Goal: Navigation & Orientation: Find specific page/section

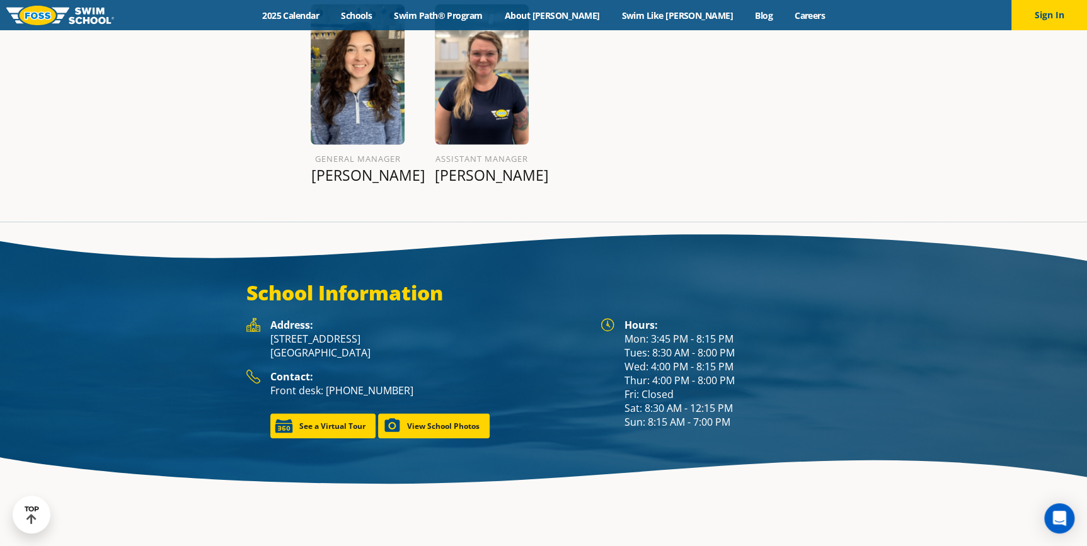
scroll to position [1643, 0]
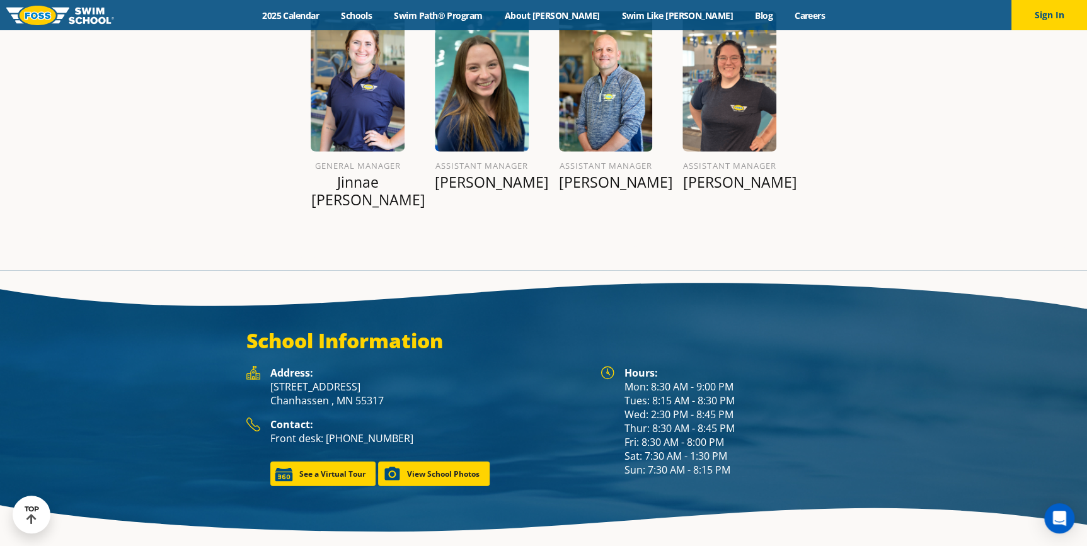
scroll to position [1568, 0]
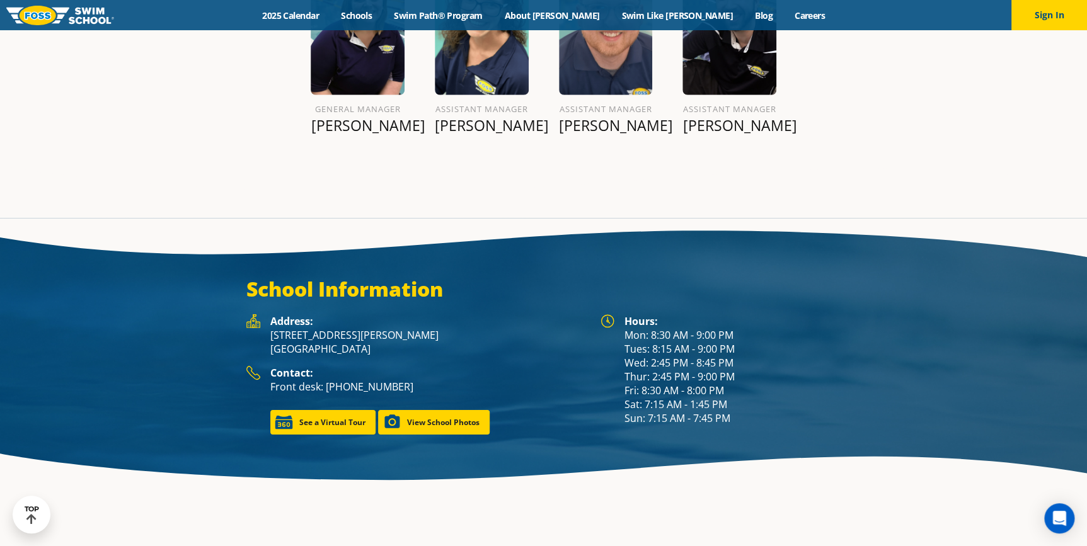
scroll to position [1700, 0]
